Goal: Find specific page/section: Find specific page/section

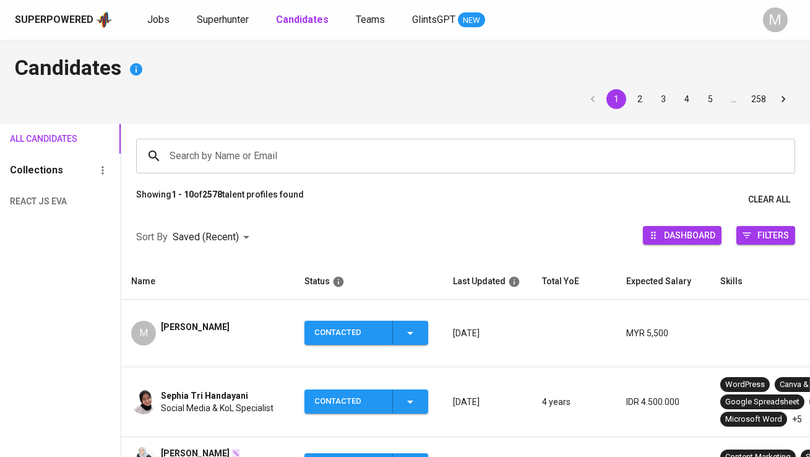
click at [167, 28] on div "Superpowered Jobs Superhunter Candidates Teams GlintsGPT NEW" at bounding box center [385, 20] width 741 height 19
click at [155, 22] on span "Jobs" at bounding box center [158, 20] width 22 height 12
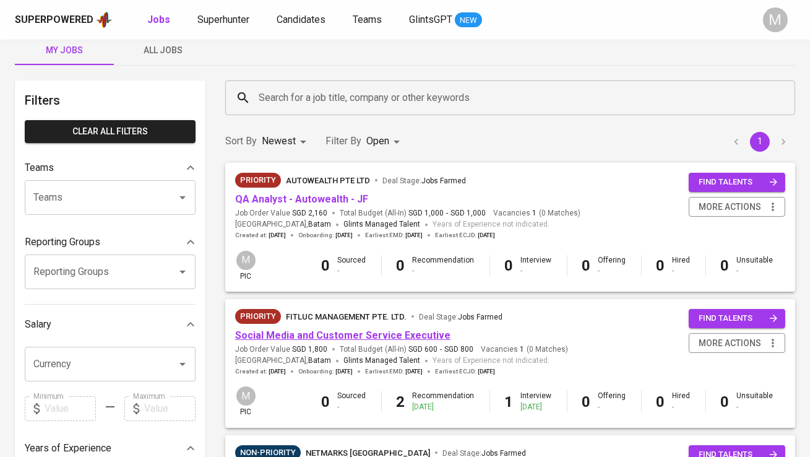
scroll to position [22, 0]
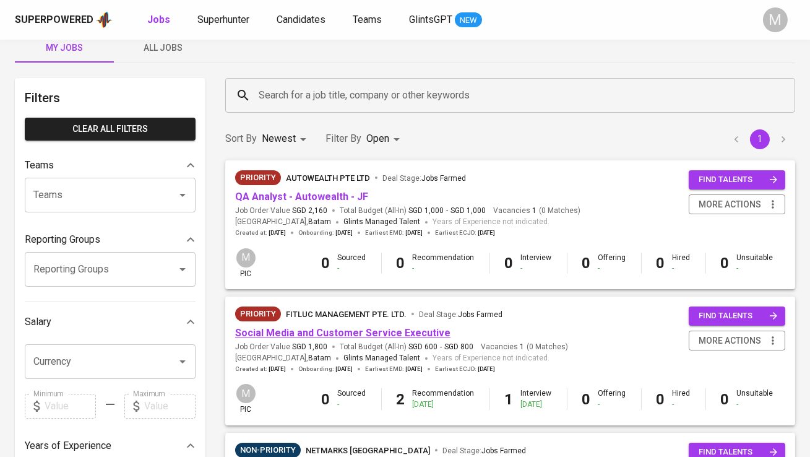
click at [299, 330] on link "Social Media and Customer Service Executive" at bounding box center [342, 333] width 215 height 12
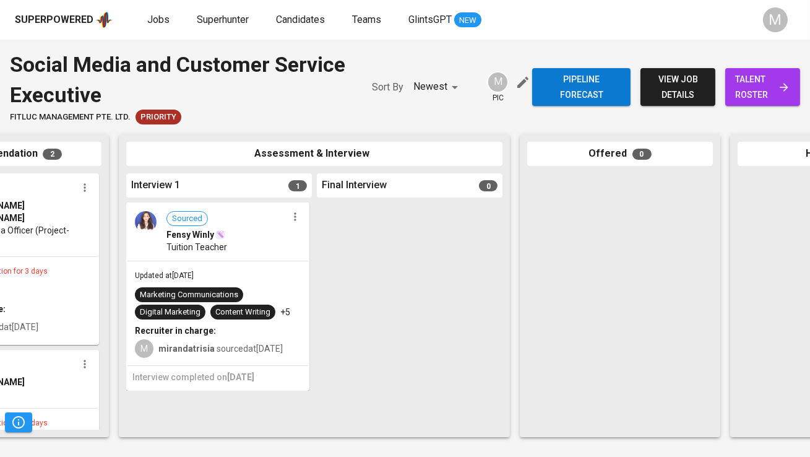
scroll to position [0, 319]
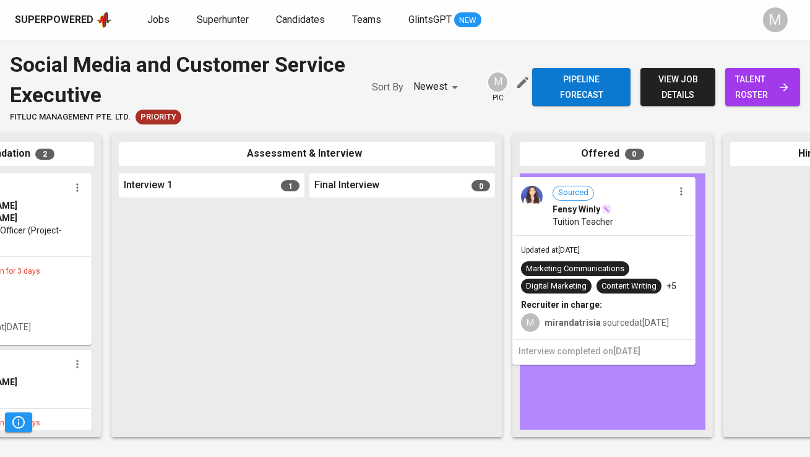
drag, startPoint x: 260, startPoint y: 247, endPoint x: 667, endPoint y: 217, distance: 407.9
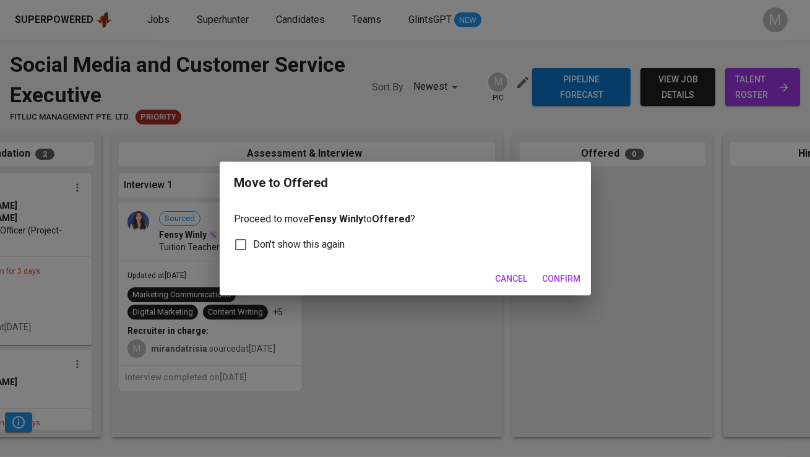
click at [565, 278] on span "Confirm" at bounding box center [562, 278] width 38 height 15
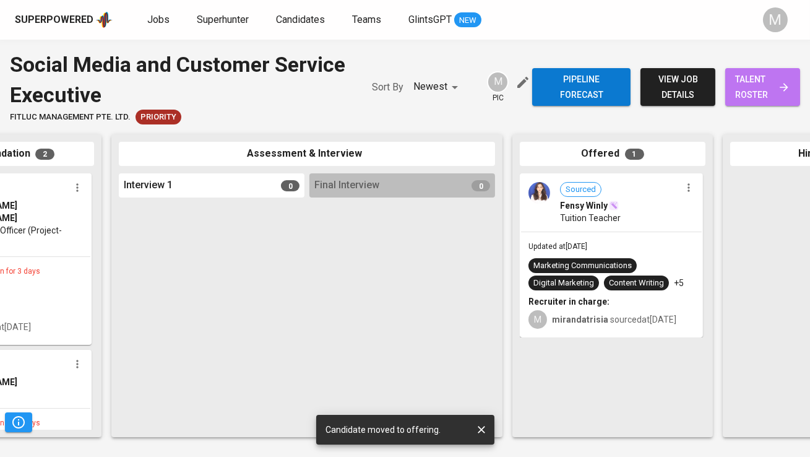
click at [773, 77] on span "talent roster" at bounding box center [762, 87] width 55 height 30
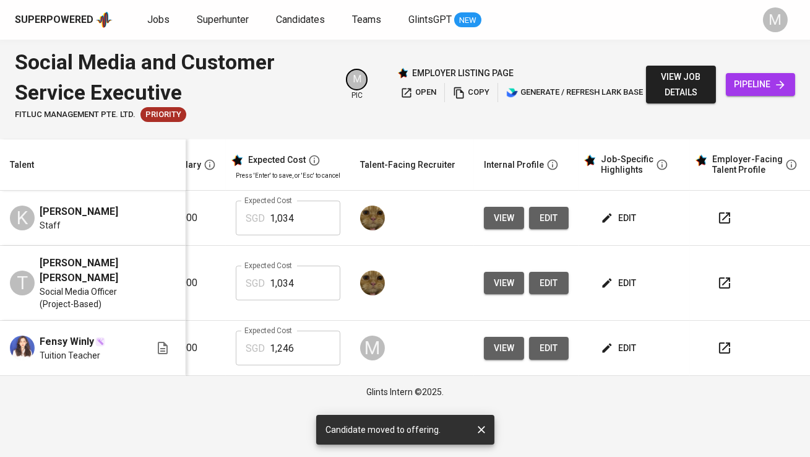
scroll to position [0, 249]
click at [618, 340] on span "edit" at bounding box center [620, 347] width 33 height 15
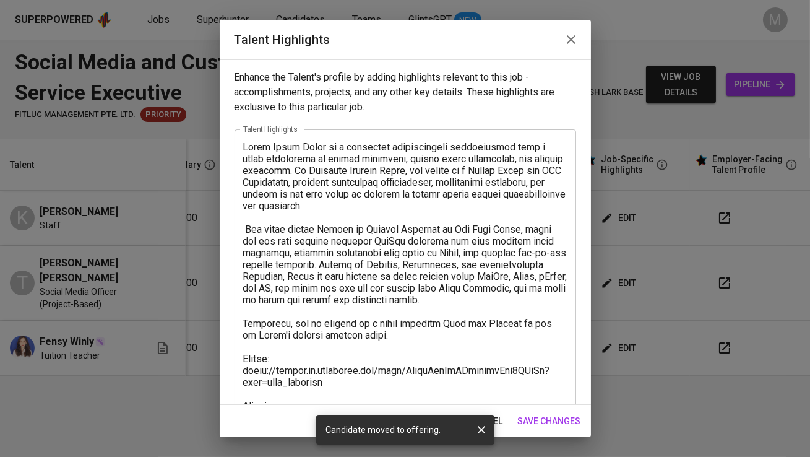
scroll to position [252, 0]
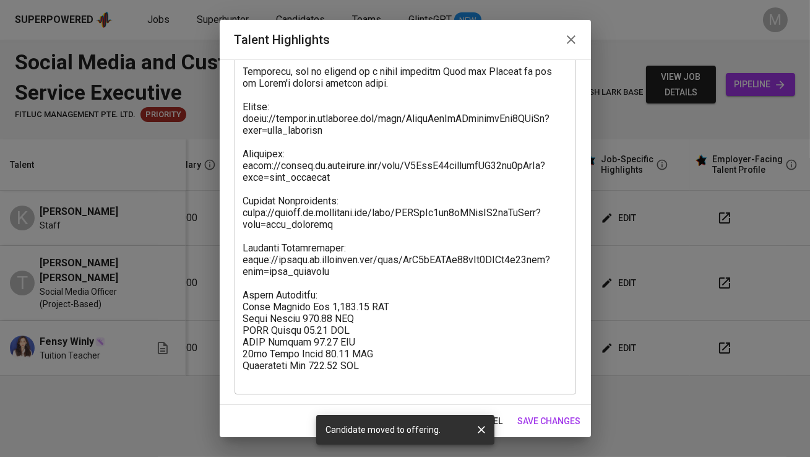
click at [570, 35] on icon "button" at bounding box center [571, 39] width 15 height 15
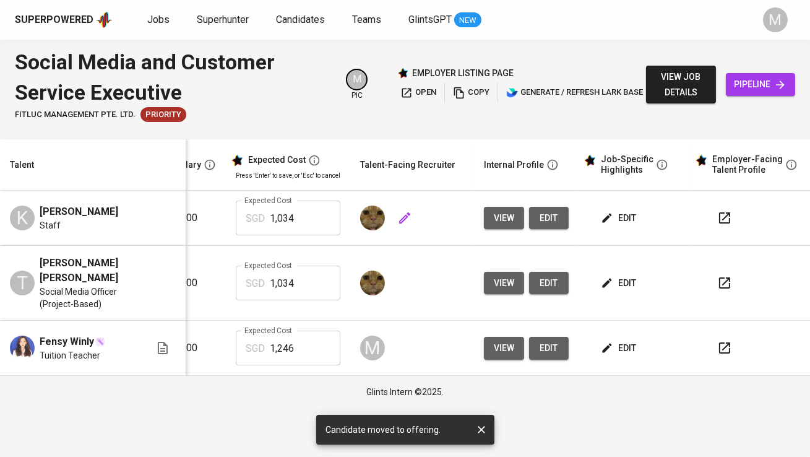
scroll to position [0, 0]
